Goal: Task Accomplishment & Management: Use online tool/utility

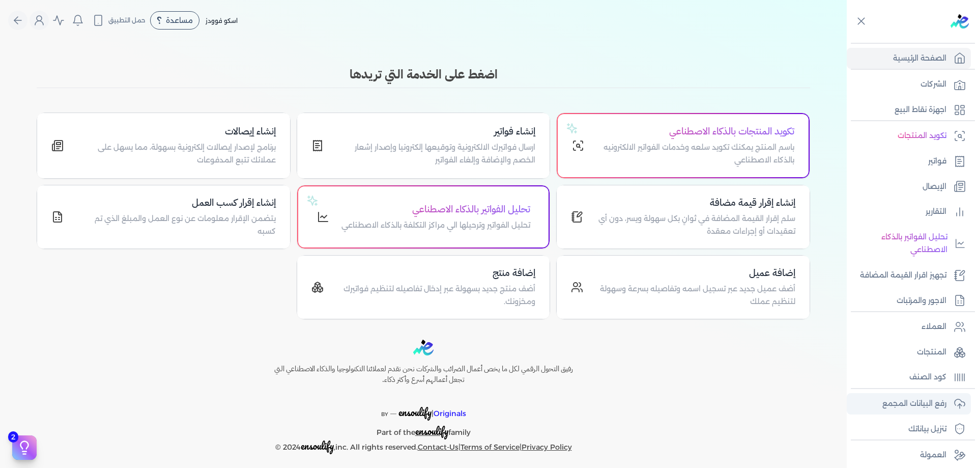
click at [955, 400] on icon at bounding box center [960, 403] width 12 height 12
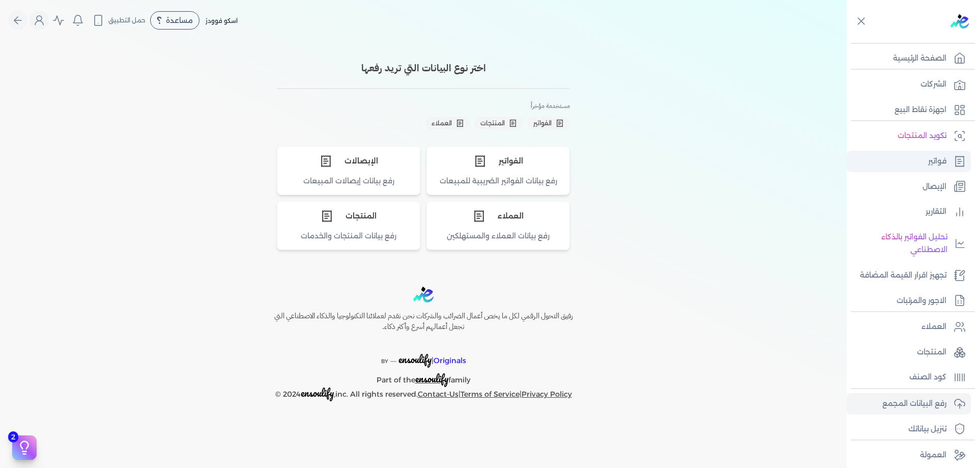
click at [924, 157] on link "فواتير" at bounding box center [909, 161] width 124 height 21
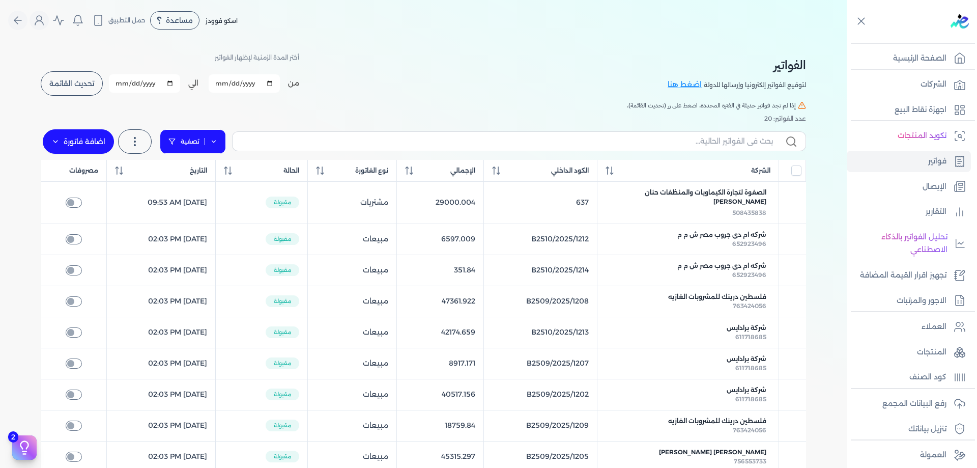
click at [207, 144] on link "تصفية" at bounding box center [193, 141] width 66 height 24
click at [214, 144] on icon at bounding box center [213, 141] width 7 height 7
click at [913, 161] on link "فواتير" at bounding box center [909, 161] width 124 height 21
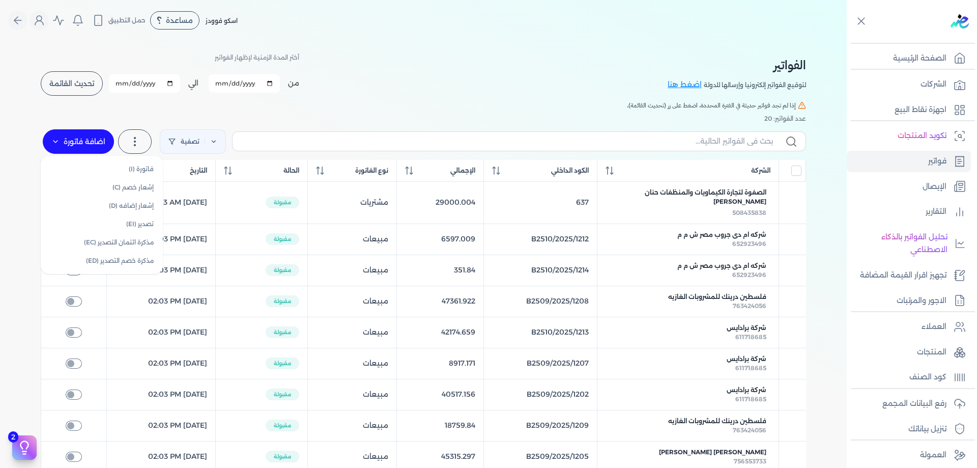
click at [58, 146] on label "اضافة فاتورة" at bounding box center [78, 141] width 71 height 24
click at [140, 190] on link "إشعار خصم (C)" at bounding box center [102, 187] width 114 height 18
select select "EGP"
select select "B"
select select "EGS"
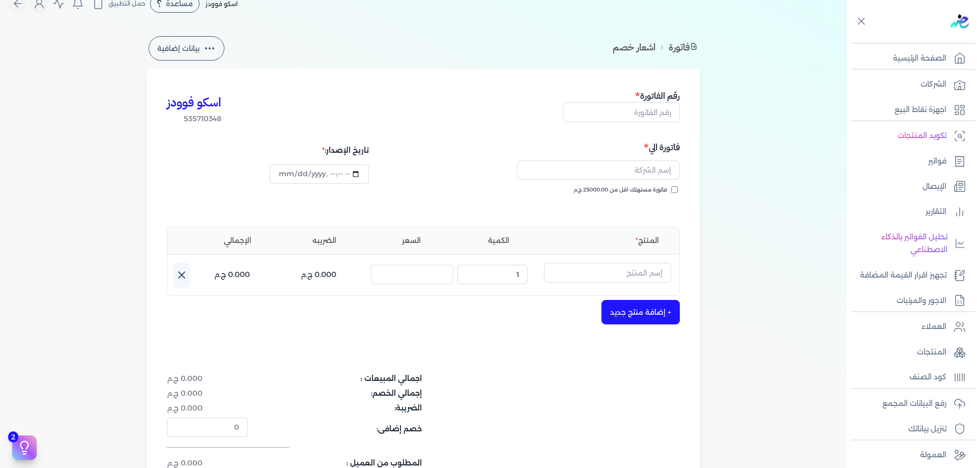
scroll to position [34, 0]
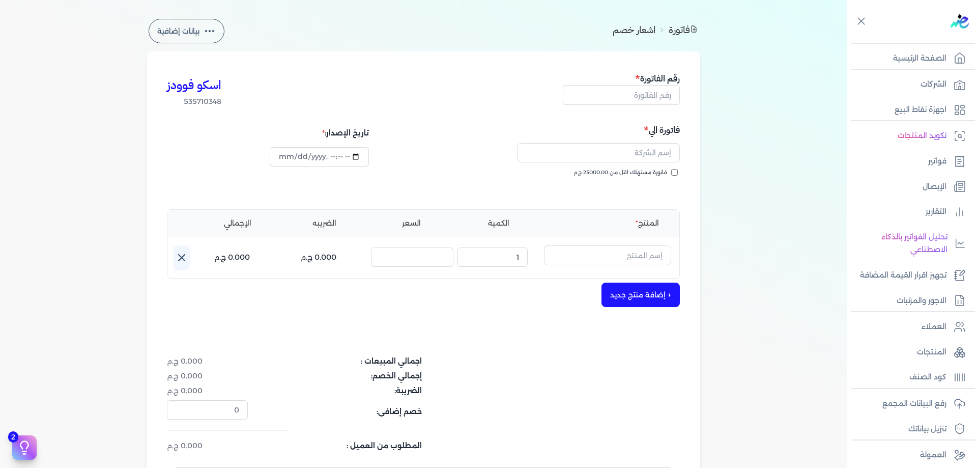
click at [219, 28] on button "بيانات إضافية" at bounding box center [187, 31] width 76 height 24
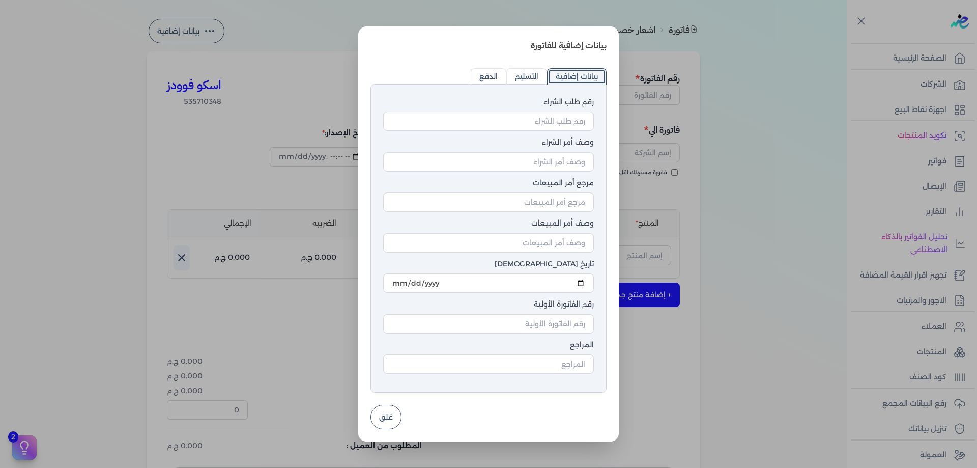
click at [226, 81] on dialog "بيانات إضافية للفاتورة رقم طلب الشراء وصف أمر الشراء مرجع أمر المبيعات وصف أمر …" at bounding box center [488, 234] width 977 height 468
click at [395, 420] on button "غلق" at bounding box center [385, 417] width 31 height 24
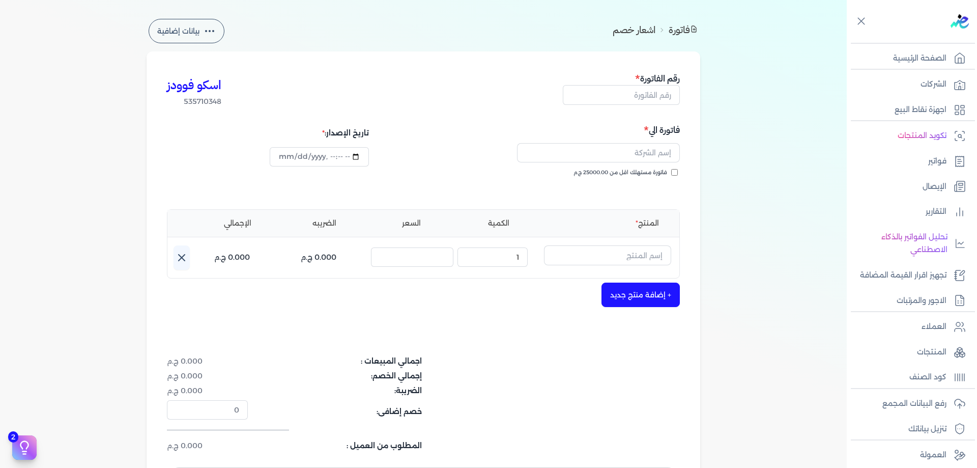
type input "2025-10-12T14:26:11"
click at [896, 398] on p "رفع البيانات المجمع" at bounding box center [914, 403] width 64 height 13
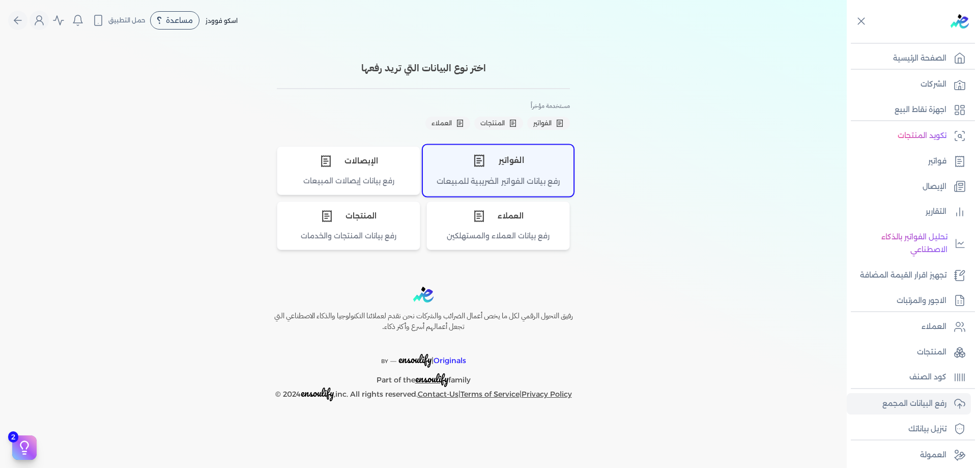
click at [510, 180] on div "رفع بيانات الفواتير الضريبية للمبيعات" at bounding box center [498, 186] width 150 height 20
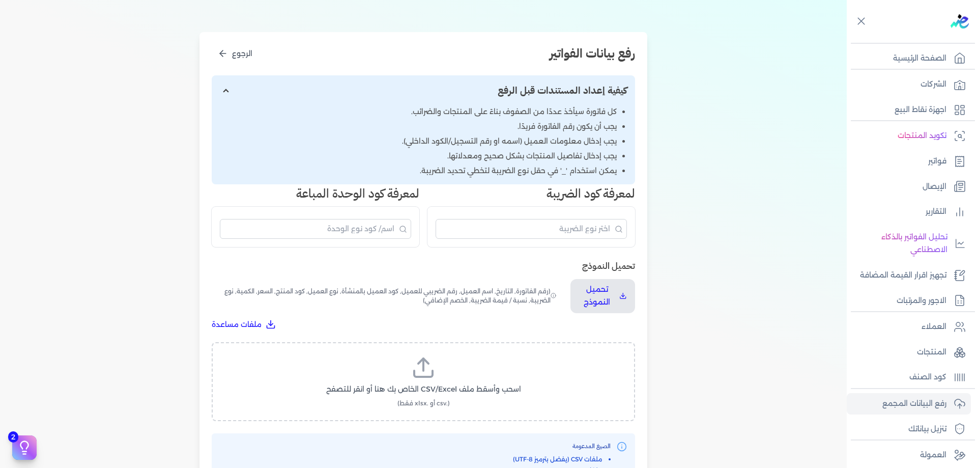
scroll to position [102, 0]
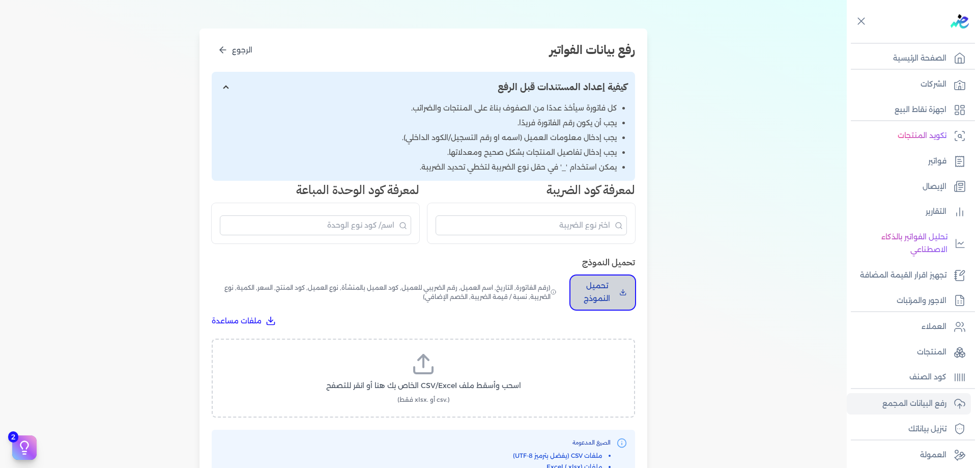
click at [594, 298] on p "تحميل النموذج" at bounding box center [597, 292] width 37 height 26
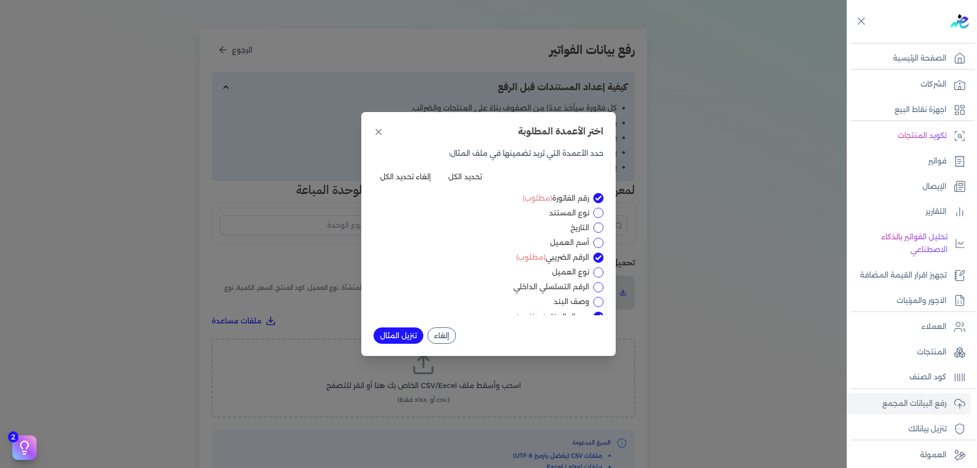
click at [595, 211] on input "نوع المستند" at bounding box center [598, 213] width 10 height 10
checkbox input "true"
click at [373, 132] on icon at bounding box center [378, 132] width 10 height 10
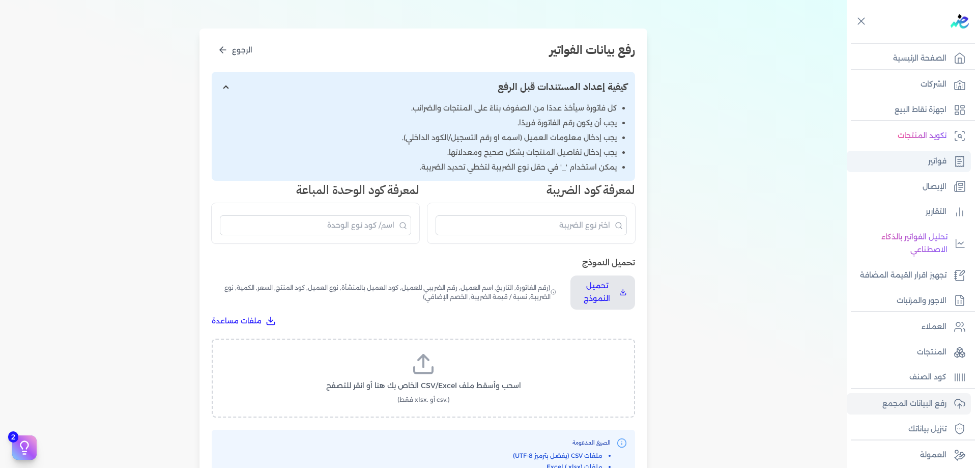
click at [969, 156] on link "فواتير" at bounding box center [909, 161] width 124 height 21
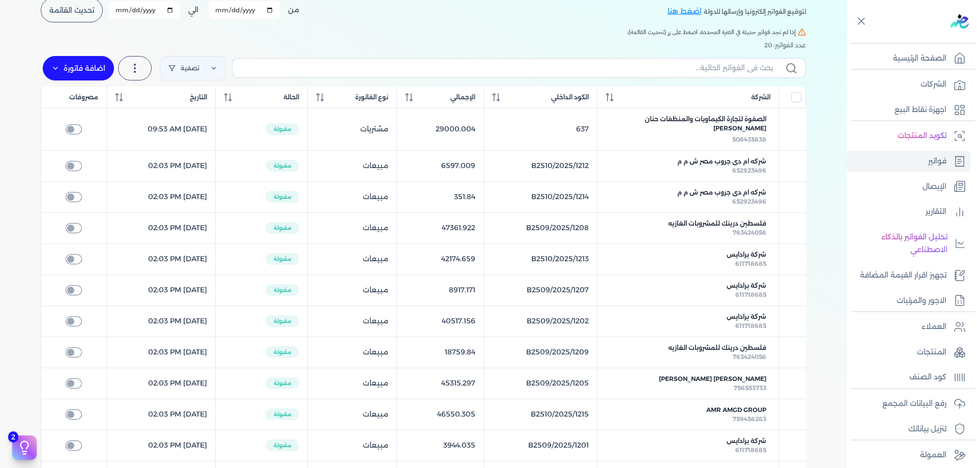
scroll to position [51, 0]
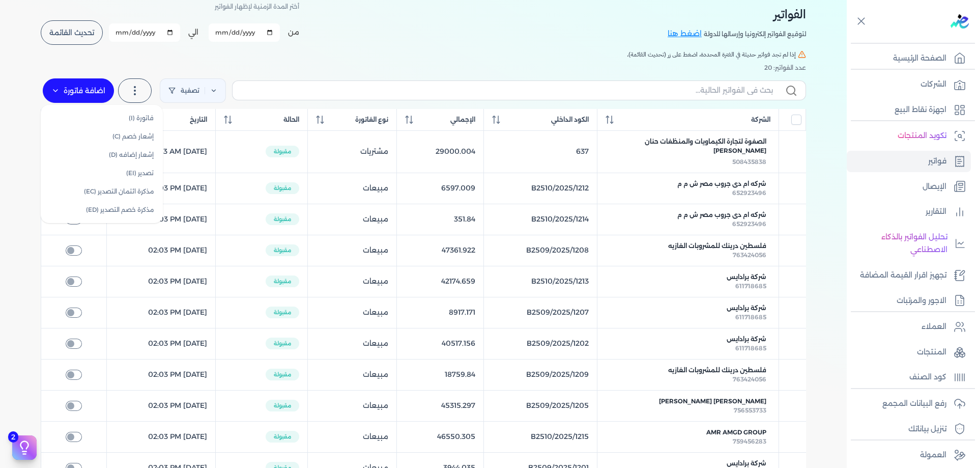
click at [89, 85] on label "اضافة فاتورة" at bounding box center [78, 90] width 71 height 24
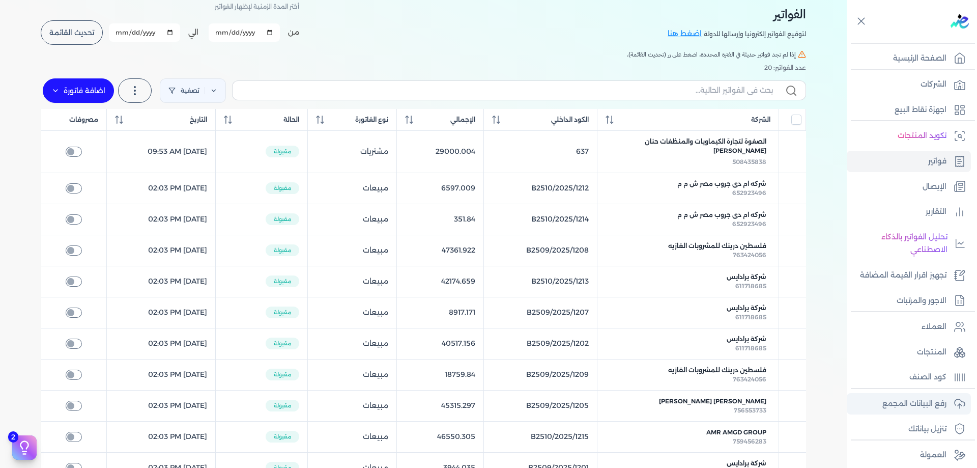
click at [951, 401] on link "رفع البيانات المجمع" at bounding box center [909, 403] width 124 height 21
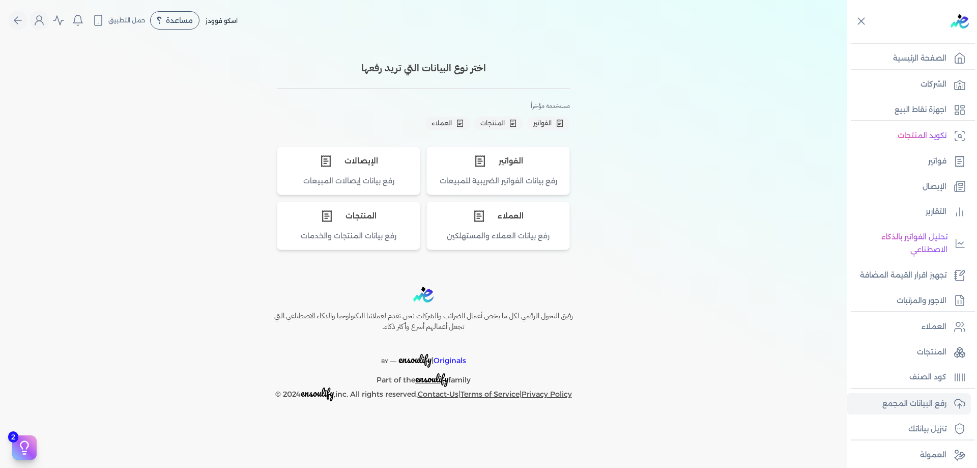
click at [692, 211] on div "اختر نوع البيانات التي تريد رفعها مستخدمة مؤخراً الفواتير المنتجات العملاء الفو…" at bounding box center [423, 153] width 847 height 225
click at [929, 402] on p "رفع البيانات المجمع" at bounding box center [914, 403] width 64 height 13
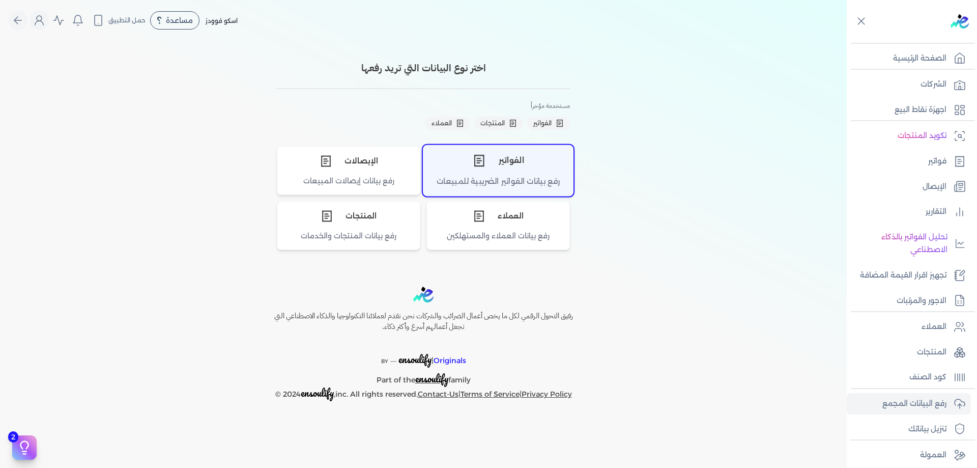
click at [539, 175] on div "الفواتير" at bounding box center [498, 160] width 150 height 31
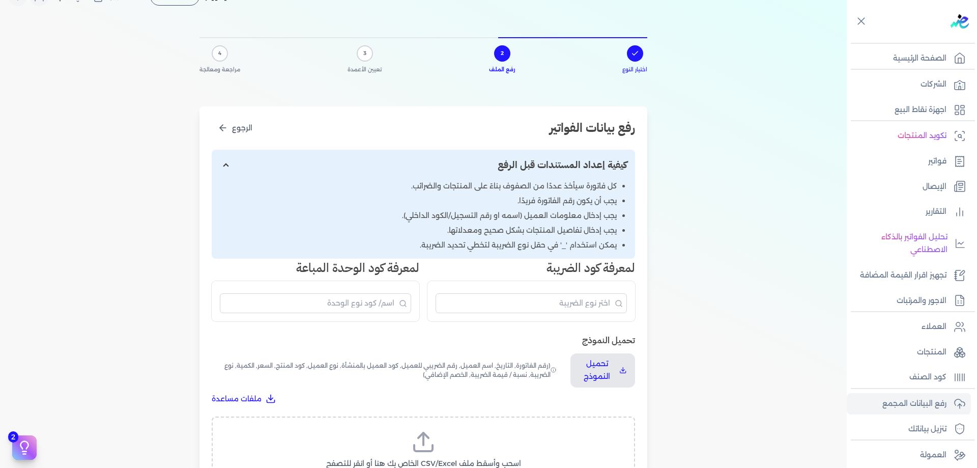
scroll to position [51, 0]
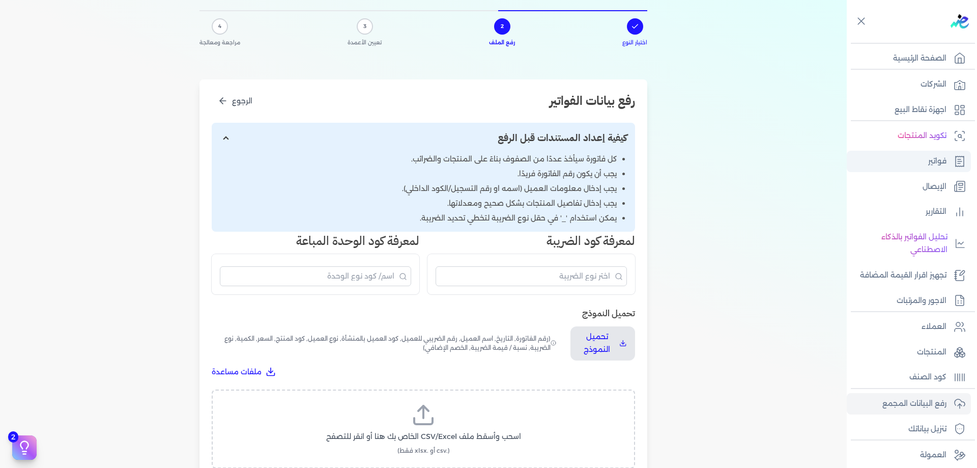
click at [951, 164] on link "فواتير" at bounding box center [909, 161] width 124 height 21
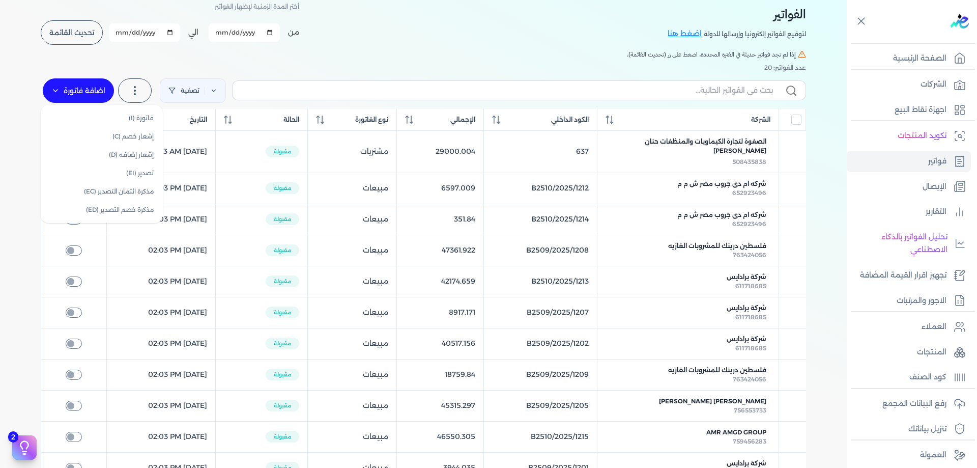
click at [85, 88] on label "اضافة فاتورة" at bounding box center [78, 90] width 71 height 24
click at [353, 47] on div "الفواتير لتوقيع الفواتير إلكترونيا وإرسالها للدولة اضغط هنا أختر المدة الزمنية …" at bounding box center [424, 399] width 782 height 818
click at [926, 85] on p "الشركات" at bounding box center [933, 84] width 26 height 13
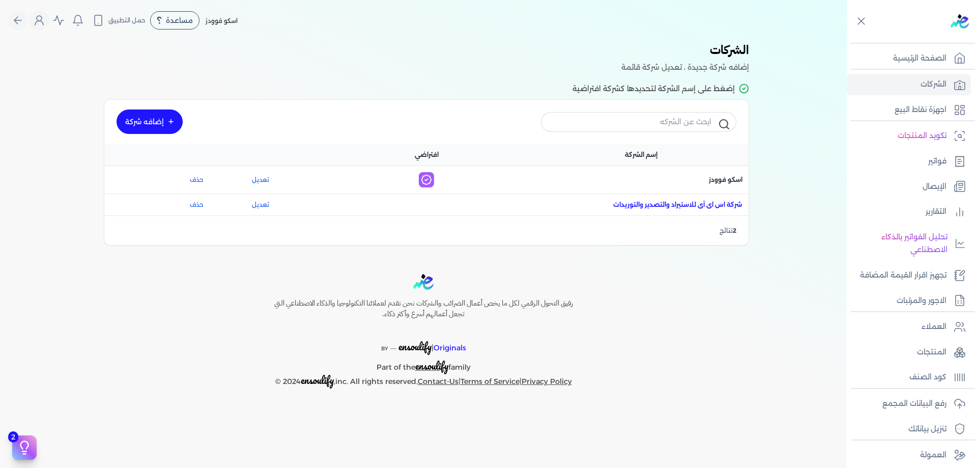
click at [706, 203] on span "اسم الشركة : شركة اس اى آى للاستيراد والتصدير والتوريدات" at bounding box center [677, 204] width 129 height 9
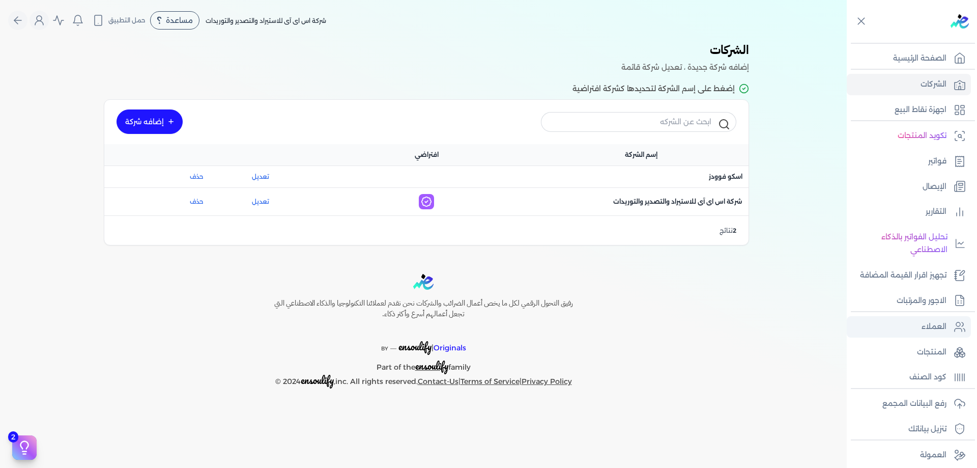
click at [933, 326] on p "العملاء" at bounding box center [933, 326] width 25 height 13
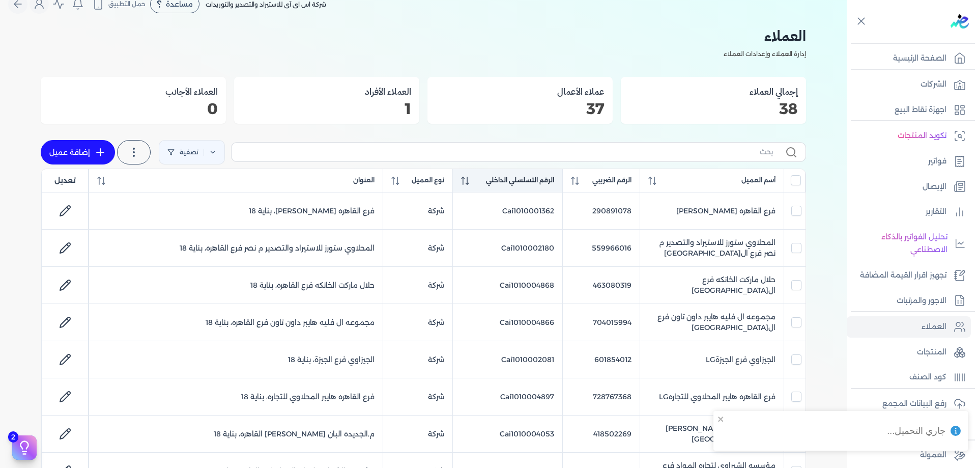
scroll to position [34, 0]
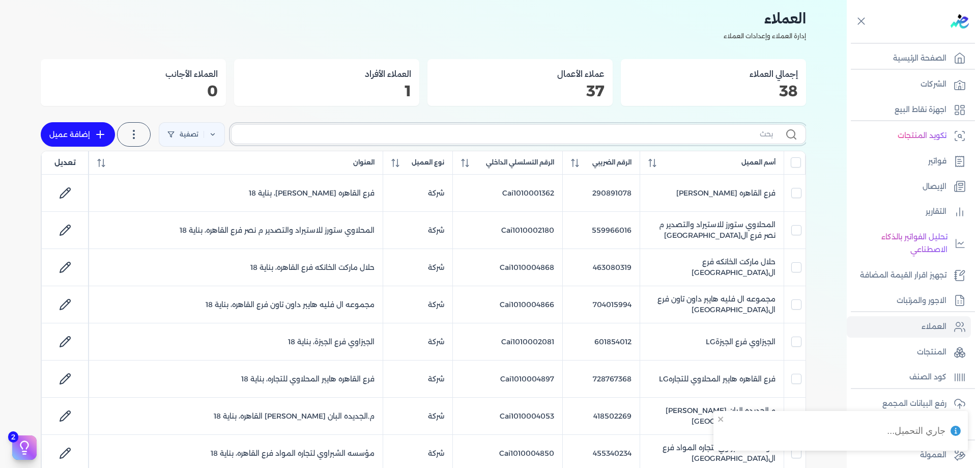
click at [598, 130] on input "text" at bounding box center [506, 134] width 533 height 11
paste input "Cai1010001362"
type input "Cai1010001362"
checkbox input "false"
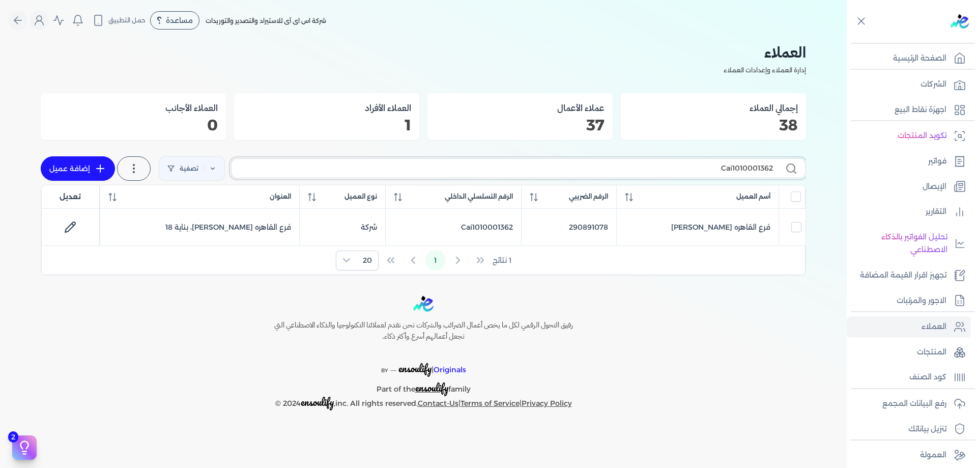
click at [725, 166] on input "Cai1010001362" at bounding box center [506, 168] width 533 height 11
checkbox input "false"
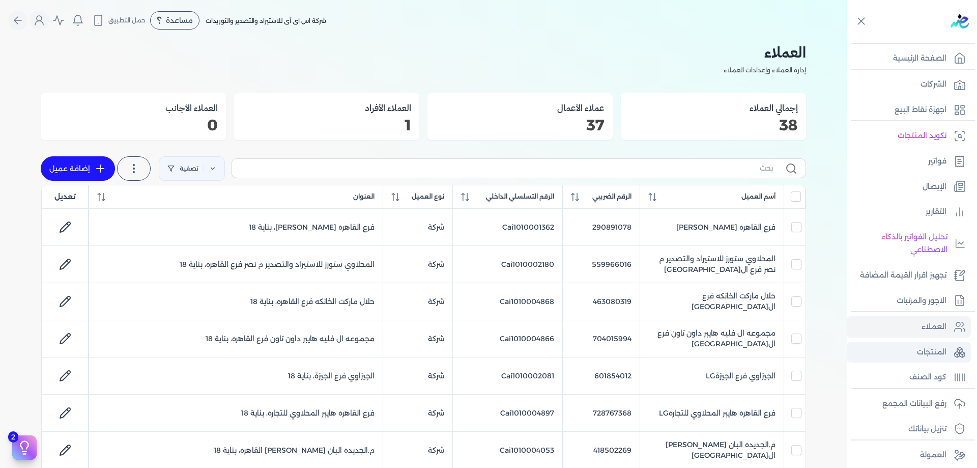
click at [948, 358] on link "المنتجات" at bounding box center [909, 351] width 124 height 21
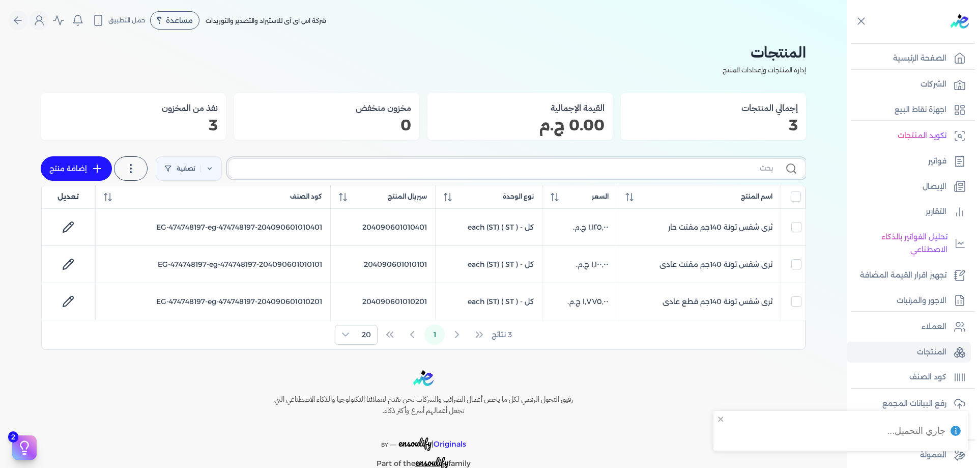
click at [765, 170] on input "text" at bounding box center [505, 168] width 536 height 11
paste input "204090601010201"
type input "204090601010201"
checkbox input "false"
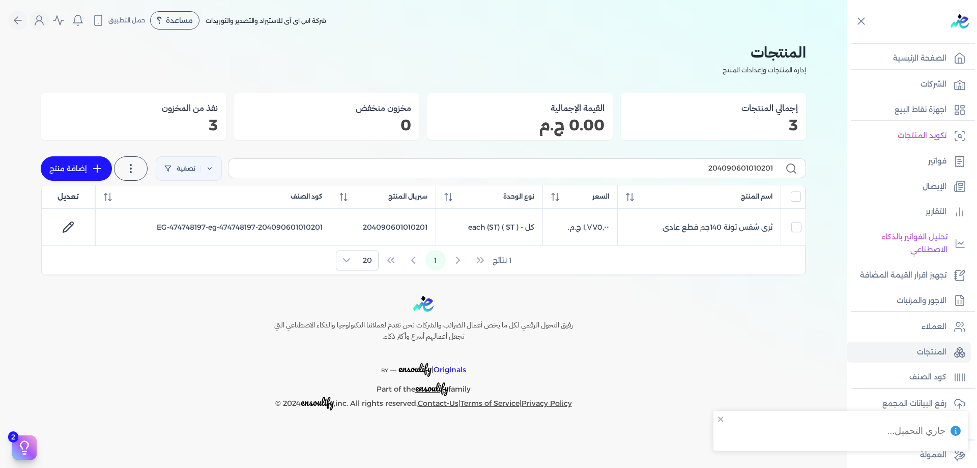
click at [697, 179] on div "204090601010201 تصفية استخرج المنتجات إضافة منتج" at bounding box center [423, 168] width 765 height 33
click at [697, 172] on input "204090601010201" at bounding box center [505, 168] width 536 height 11
click at [697, 171] on input "204090601010201" at bounding box center [505, 168] width 536 height 11
paste input "4"
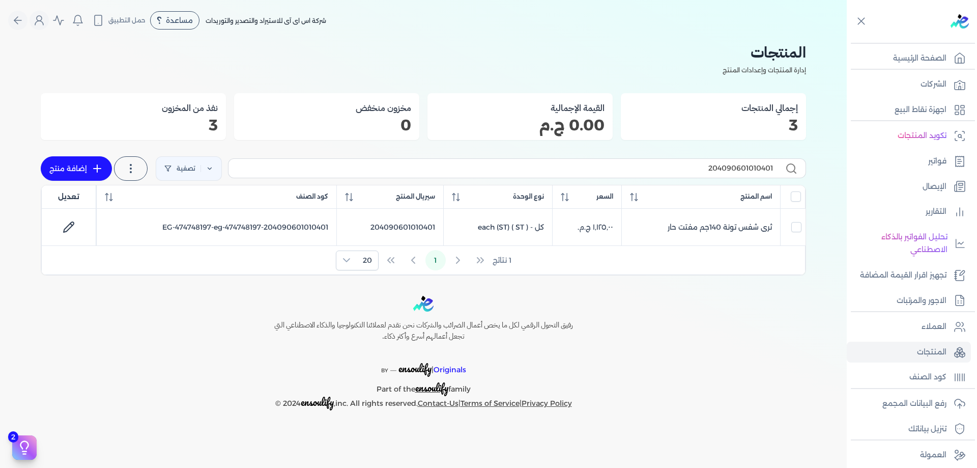
click at [712, 181] on div "204090601010401 تصفية استخرج المنتجات إضافة منتج" at bounding box center [423, 168] width 765 height 33
click at [712, 174] on input "204090601010401" at bounding box center [505, 168] width 536 height 11
click at [712, 173] on input "204090601010401" at bounding box center [505, 168] width 536 height 11
paste input "1"
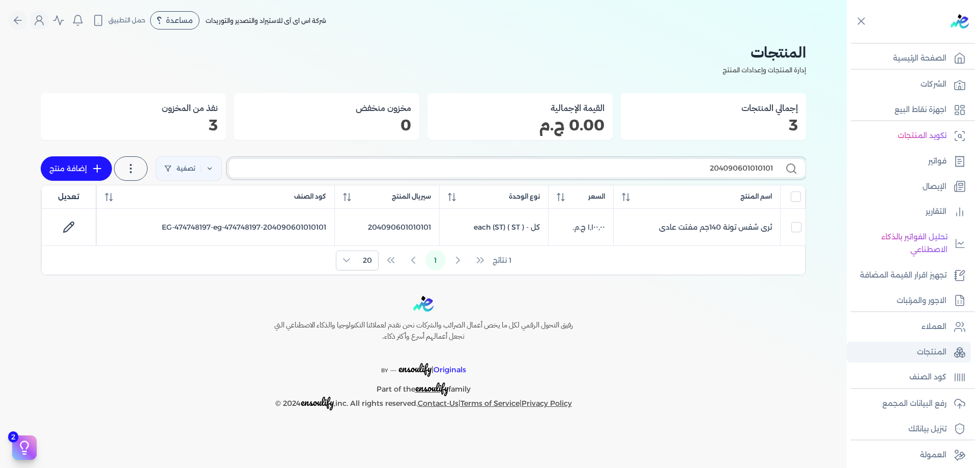
type input "204090601010101"
click at [929, 352] on p "المنتجات" at bounding box center [932, 351] width 30 height 13
click at [918, 390] on div "رفع البيانات المجمع تنزيل بياناتك" at bounding box center [912, 413] width 130 height 51
click at [918, 400] on p "رفع البيانات المجمع" at bounding box center [914, 403] width 64 height 13
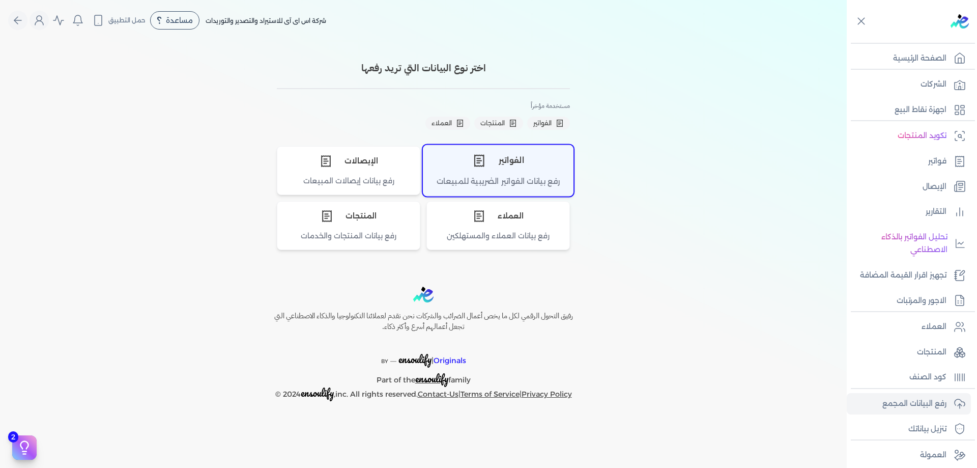
click at [530, 176] on div "رفع بيانات الفواتير الضريبية للمبيعات" at bounding box center [498, 186] width 150 height 20
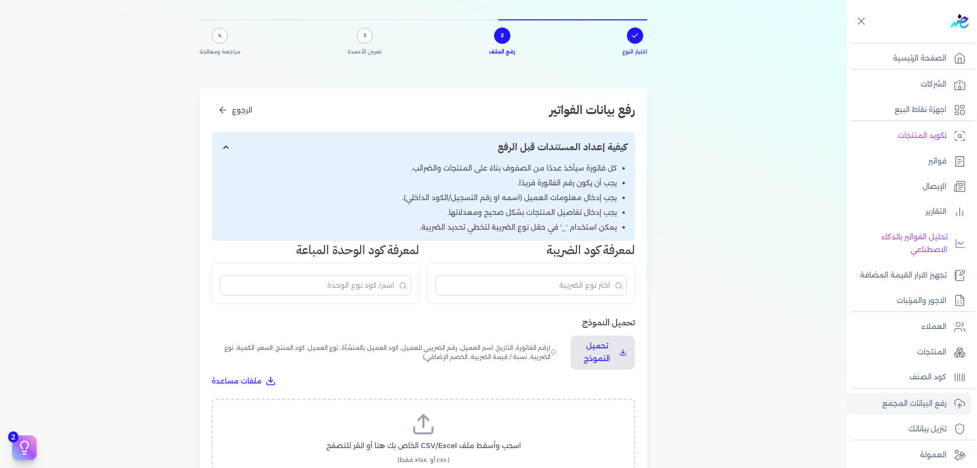
scroll to position [119, 0]
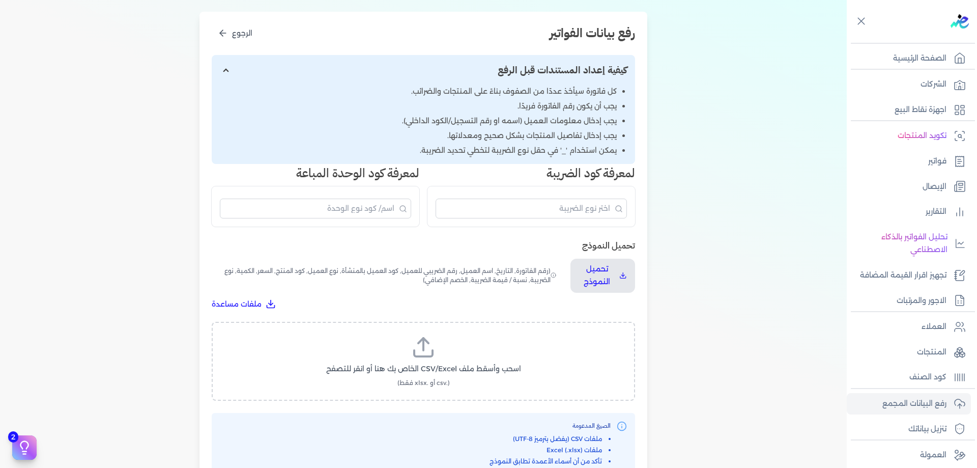
click at [472, 378] on label "اسحب وأسقط ملف CSV/Excel الخاص بك هنا أو انقر للتصفح (.csv أو .xlsx فقط)" at bounding box center [423, 361] width 397 height 52
click at [0, 0] on input "اسحب وأسقط ملف CSV/Excel الخاص بك هنا أو انقر للتصفح (.csv أو .xlsx فقط)" at bounding box center [0, 0] width 0 height 0
click at [468, 377] on span "تحميل الملف" at bounding box center [453, 378] width 43 height 11
select select "رقم الفاتورة"
select select "الرقم الضريبي"
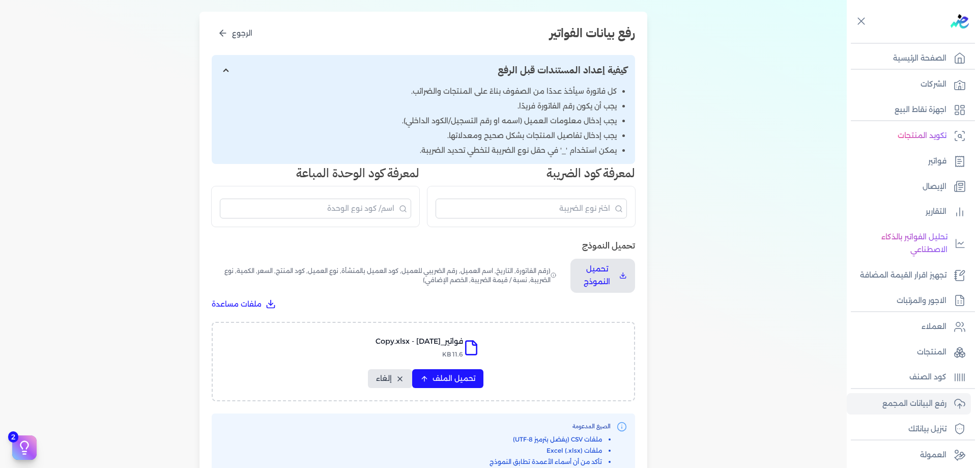
select select "الرقم التسلسلي الداخلي"
select select "سيريال المنتج"
select select "السعر"
select select "الكمية"
select select "خصم"
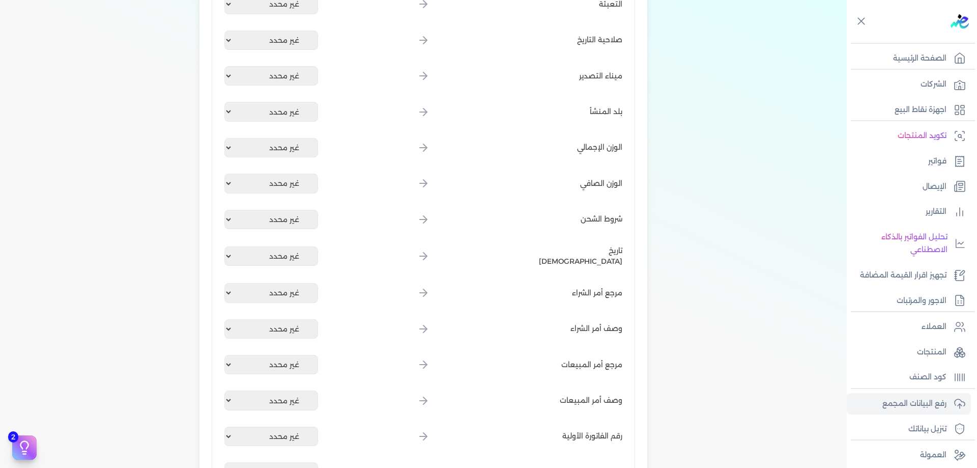
scroll to position [1382, 0]
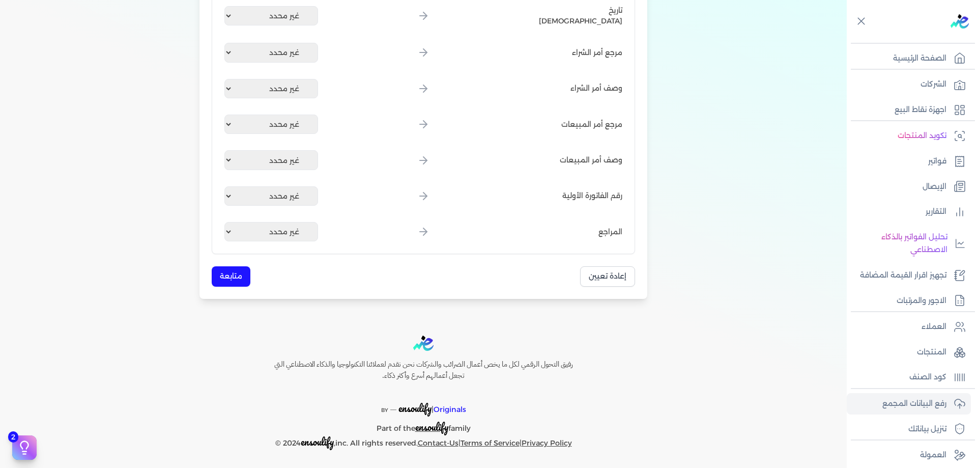
click at [215, 270] on button "متابعة" at bounding box center [231, 276] width 39 height 20
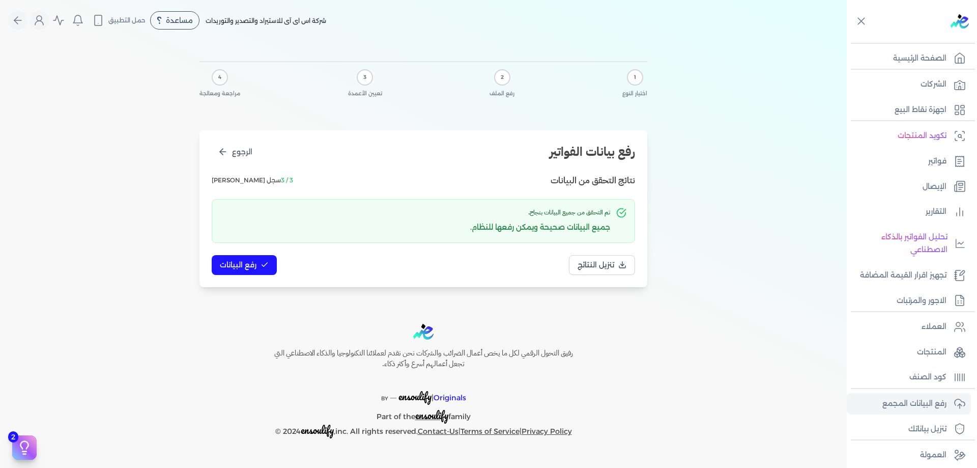
scroll to position [0, 0]
click at [256, 279] on div "رفع بيانات الفواتير الرجوع نتائج التحقق من البيانات 3 / 3 سجل صالح تم التحقق من…" at bounding box center [423, 208] width 448 height 157
click at [256, 274] on button "رفع البيانات" at bounding box center [244, 265] width 65 height 20
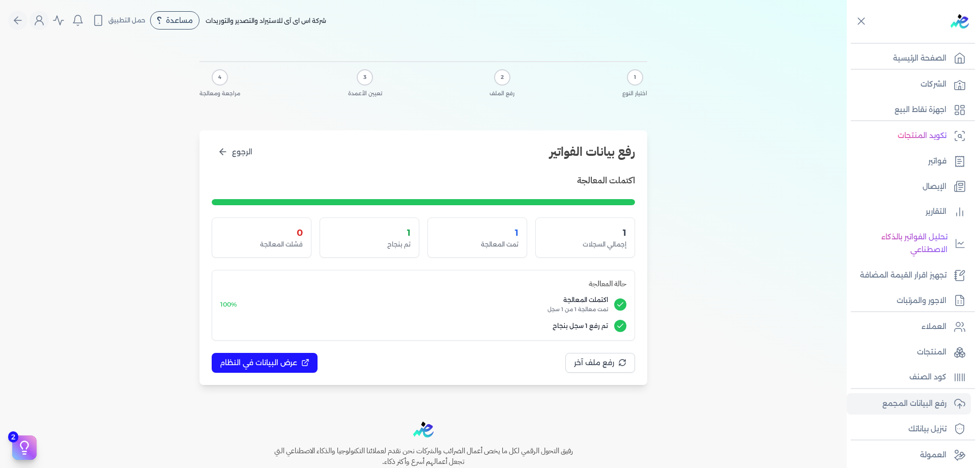
click at [297, 352] on div "اكتملت المعالجة 1 إجمالي السجلات 1 تمت المعالجة 1 تم بنجاح 0 فشلت المعالجة حالة…" at bounding box center [423, 273] width 423 height 199
click at [295, 365] on span "عرض البيانات في النظام" at bounding box center [258, 362] width 77 height 11
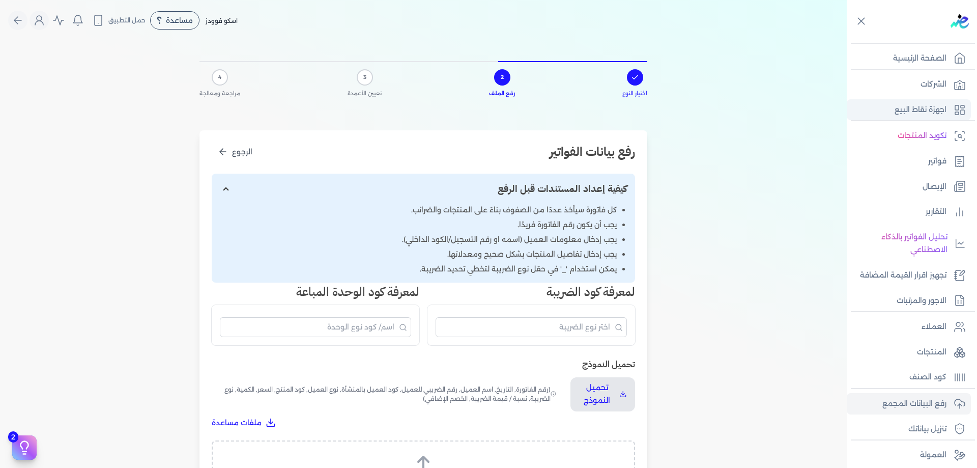
scroll to position [68, 0]
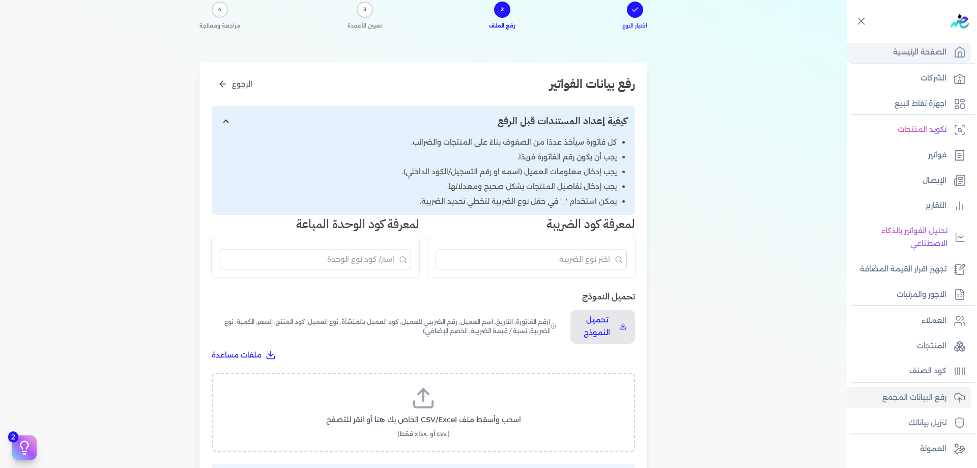
click at [959, 43] on link "الصفحة الرئيسية" at bounding box center [909, 52] width 124 height 21
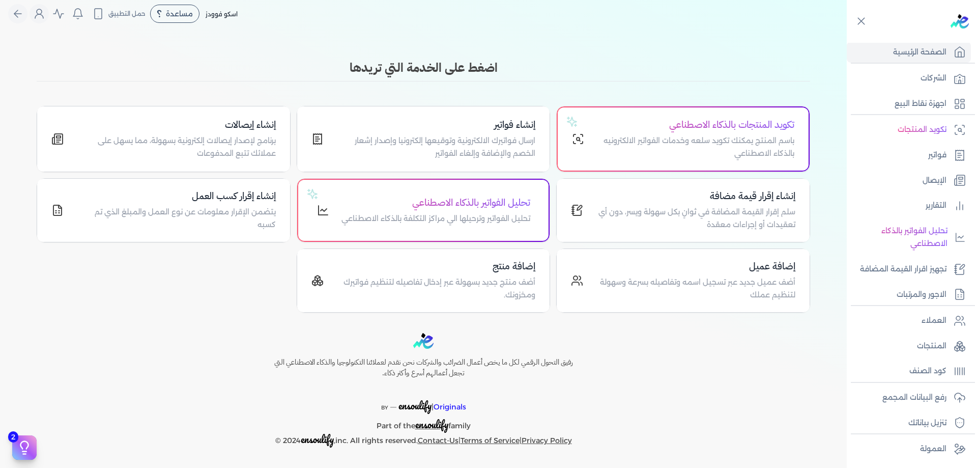
click at [779, 64] on h3 "اضغط على الخدمة التي تريدها" at bounding box center [423, 68] width 773 height 18
